Goal: Task Accomplishment & Management: Manage account settings

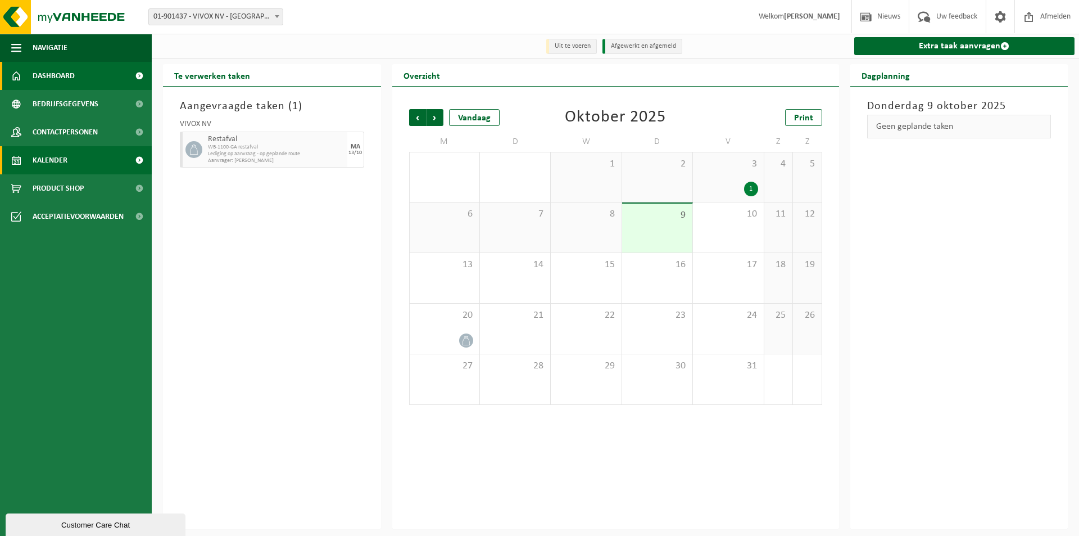
click at [70, 81] on span "Dashboard" at bounding box center [54, 76] width 42 height 28
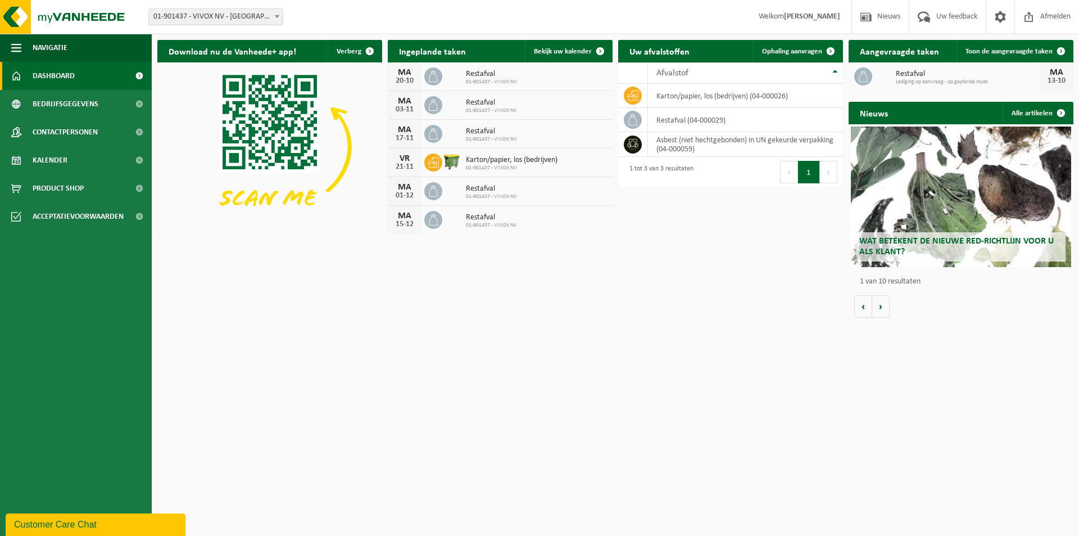
click at [68, 103] on span "Bedrijfsgegevens" at bounding box center [66, 104] width 66 height 28
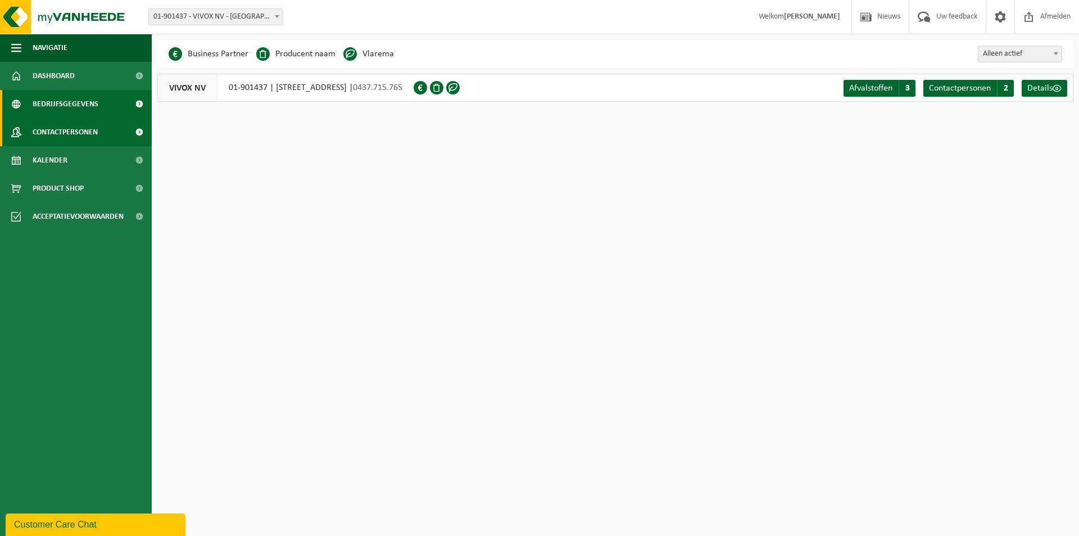
click at [62, 136] on span "Contactpersonen" at bounding box center [65, 132] width 65 height 28
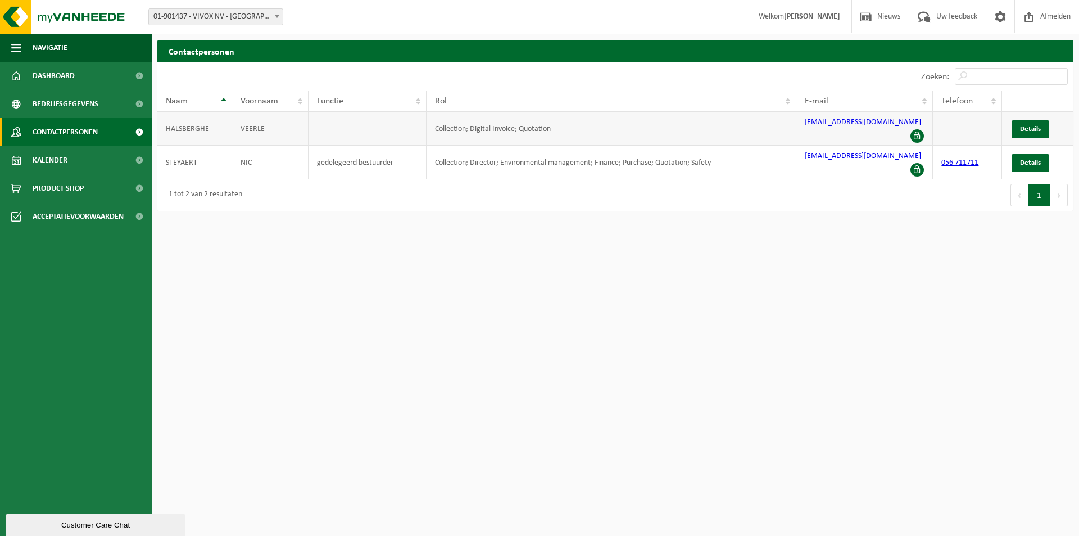
click at [836, 126] on link "boekhouding@vivox.be" at bounding box center [863, 122] width 116 height 8
click at [840, 125] on link "boekhouding@vivox.be" at bounding box center [863, 122] width 116 height 8
click at [1017, 124] on link "Details" at bounding box center [1031, 129] width 38 height 18
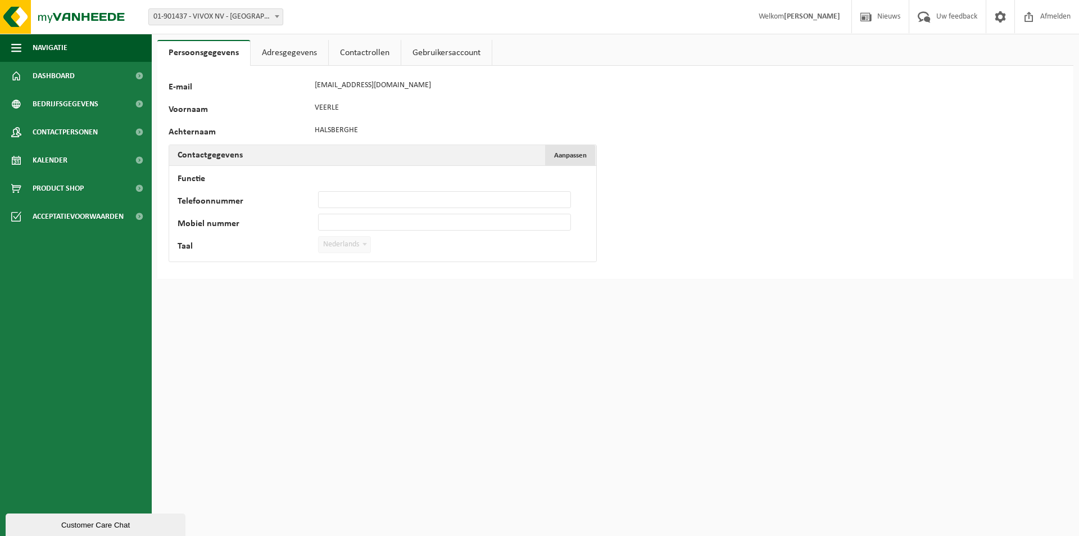
click at [574, 154] on span "Aanpassen" at bounding box center [570, 155] width 33 height 7
click at [289, 57] on link "Adresgegevens" at bounding box center [290, 53] width 78 height 26
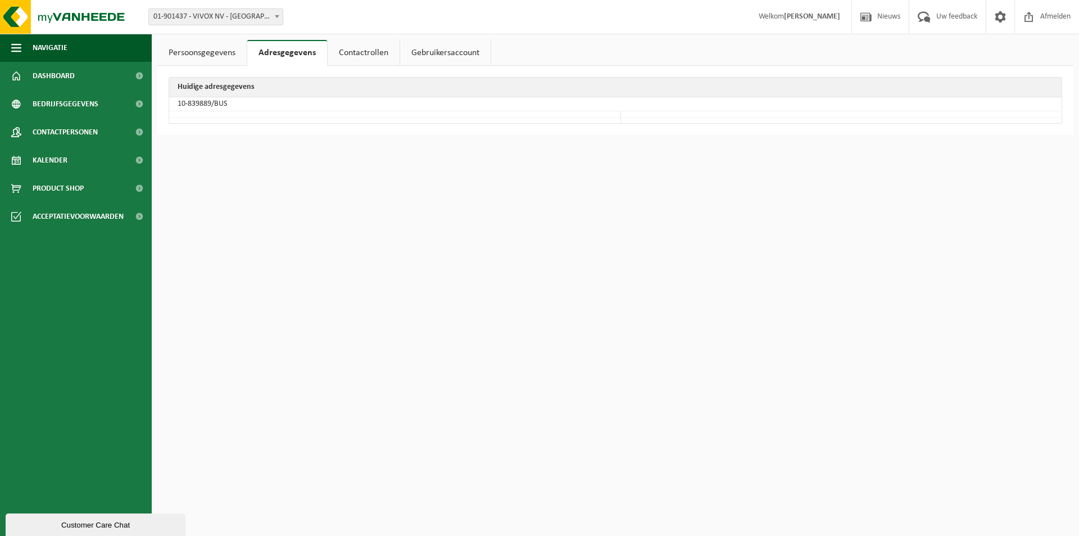
click at [342, 55] on link "Contactrollen" at bounding box center [364, 53] width 72 height 26
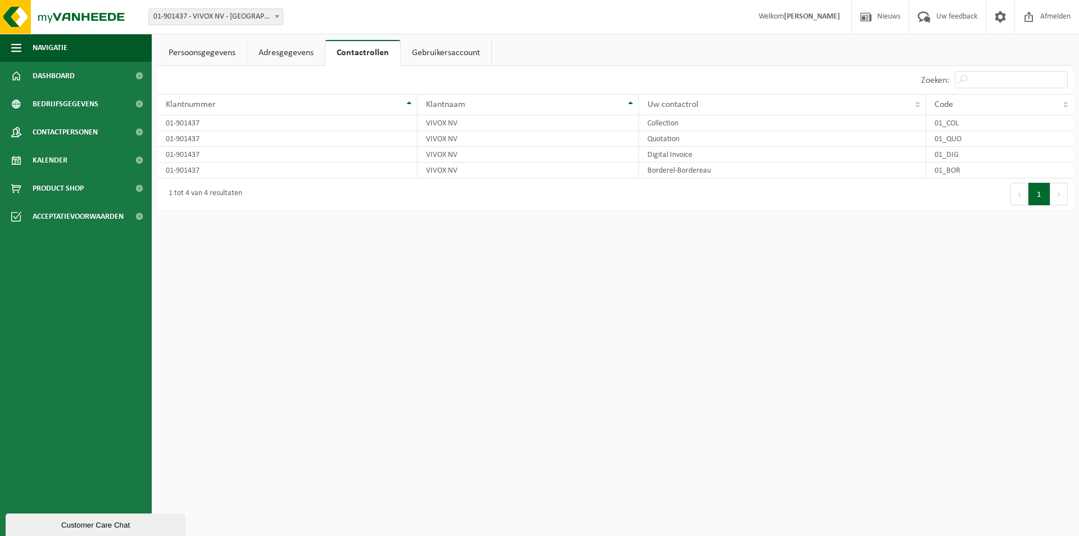
click at [450, 54] on link "Gebruikersaccount" at bounding box center [446, 53] width 90 height 26
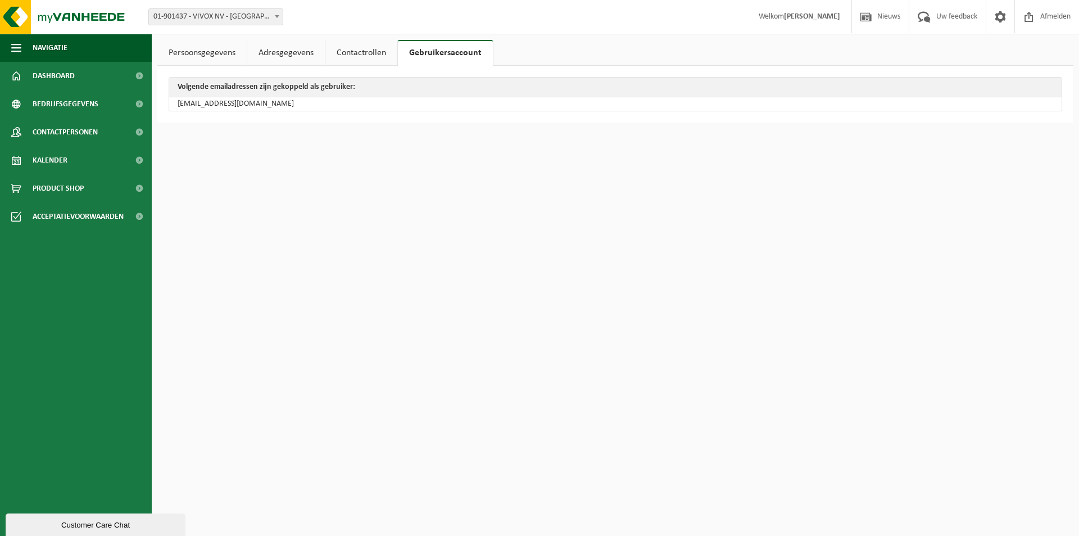
click at [292, 101] on td "[EMAIL_ADDRESS][DOMAIN_NAME]" at bounding box center [615, 103] width 893 height 13
click at [215, 109] on td "[EMAIL_ADDRESS][DOMAIN_NAME]" at bounding box center [615, 103] width 893 height 13
click at [183, 48] on link "Persoonsgegevens" at bounding box center [201, 53] width 89 height 26
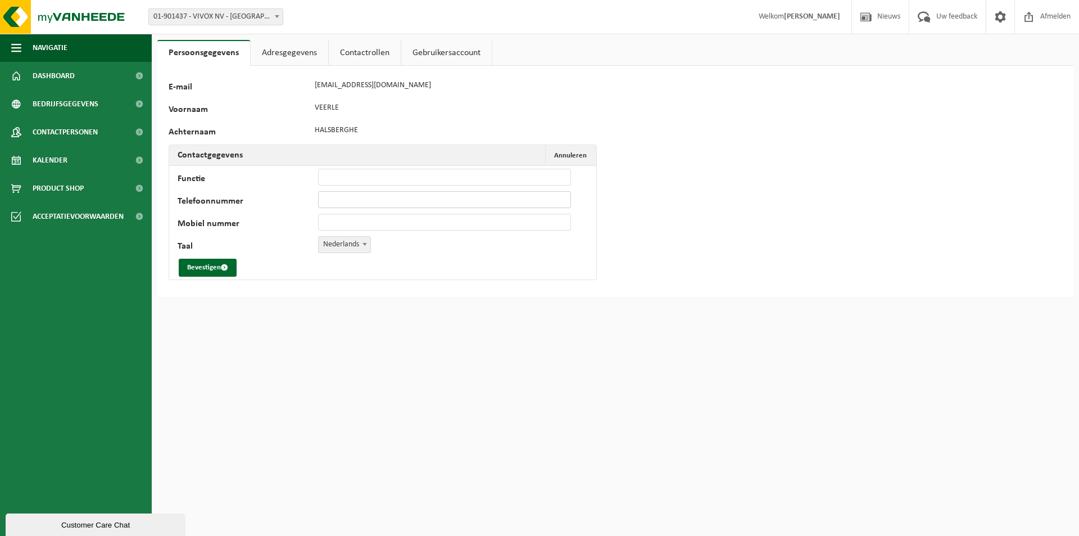
click at [366, 201] on input "Telefoonnummer" at bounding box center [444, 199] width 253 height 17
type input "[PHONE_NUMBER]"
click at [211, 271] on button "Bevestigen" at bounding box center [208, 268] width 58 height 18
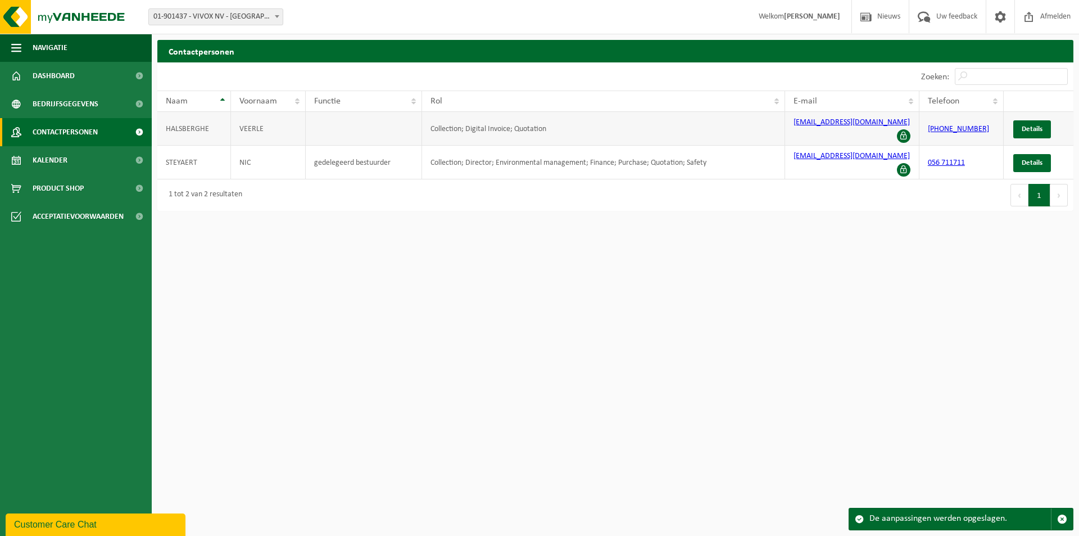
click at [903, 129] on span at bounding box center [903, 135] width 13 height 13
click at [953, 158] on link "056 711711" at bounding box center [946, 162] width 37 height 8
click at [1026, 159] on span "Details" at bounding box center [1032, 162] width 21 height 7
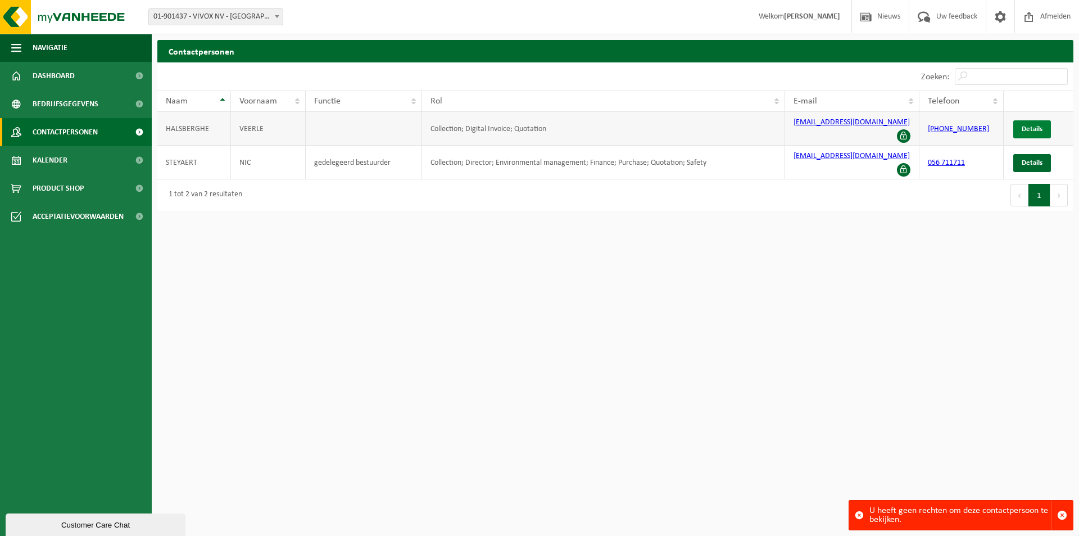
click at [1025, 125] on span "Details" at bounding box center [1032, 128] width 21 height 7
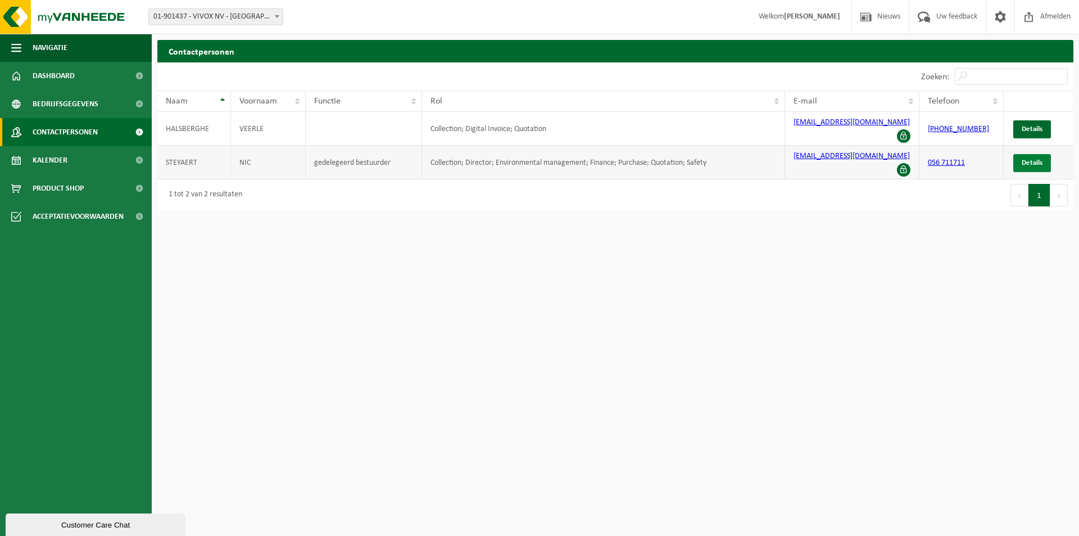
click at [1028, 159] on span "Details" at bounding box center [1032, 162] width 21 height 7
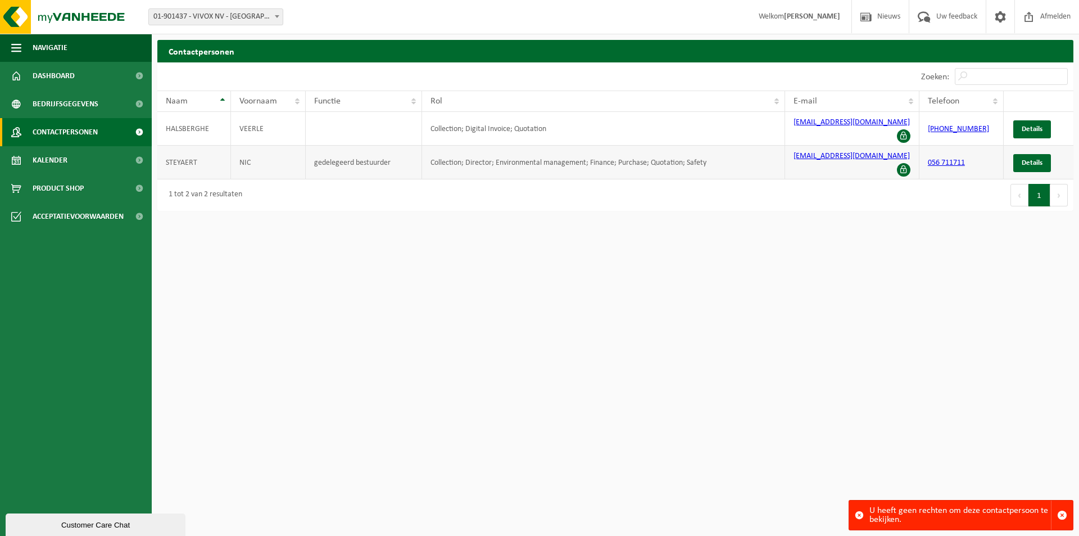
click at [984, 151] on td "056 711711" at bounding box center [961, 163] width 84 height 34
click at [1030, 159] on span "Details" at bounding box center [1032, 162] width 21 height 7
click at [952, 158] on link "056 711711" at bounding box center [946, 162] width 37 height 8
click at [196, 151] on td "STEYAERT" at bounding box center [194, 163] width 74 height 34
click at [177, 151] on td "STEYAERT" at bounding box center [194, 163] width 74 height 34
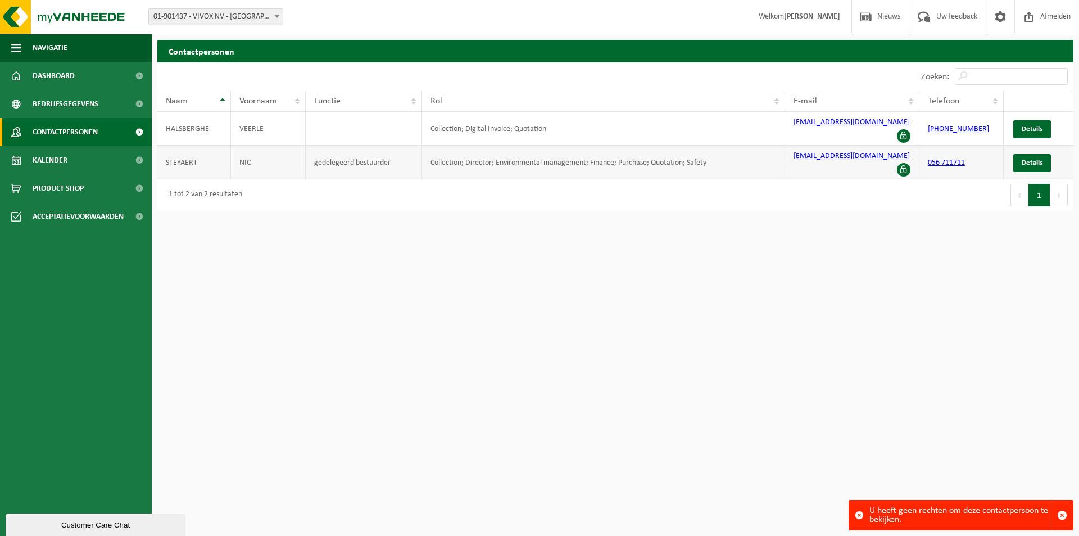
click at [330, 151] on td "gedelegeerd bestuurder" at bounding box center [364, 163] width 116 height 34
click at [480, 155] on td "Collection; Director; Environmental management; Finance; Purchase; Quotation; S…" at bounding box center [603, 163] width 363 height 34
click at [1038, 156] on link "Details" at bounding box center [1032, 163] width 38 height 18
click at [326, 152] on td "gedelegeerd bestuurder" at bounding box center [364, 163] width 116 height 34
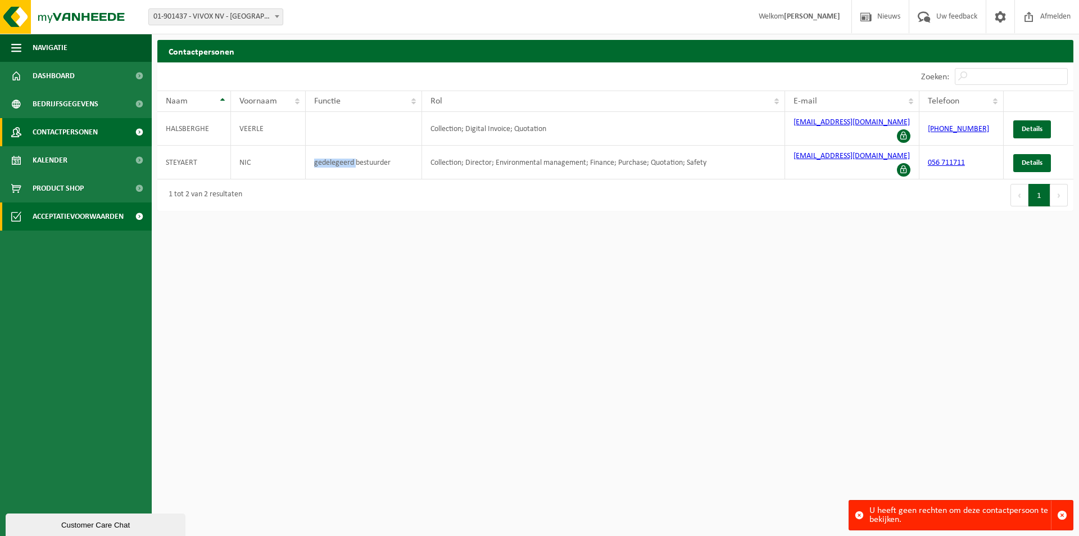
click at [70, 218] on span "Acceptatievoorwaarden" at bounding box center [78, 216] width 91 height 28
